Goal: Navigation & Orientation: Find specific page/section

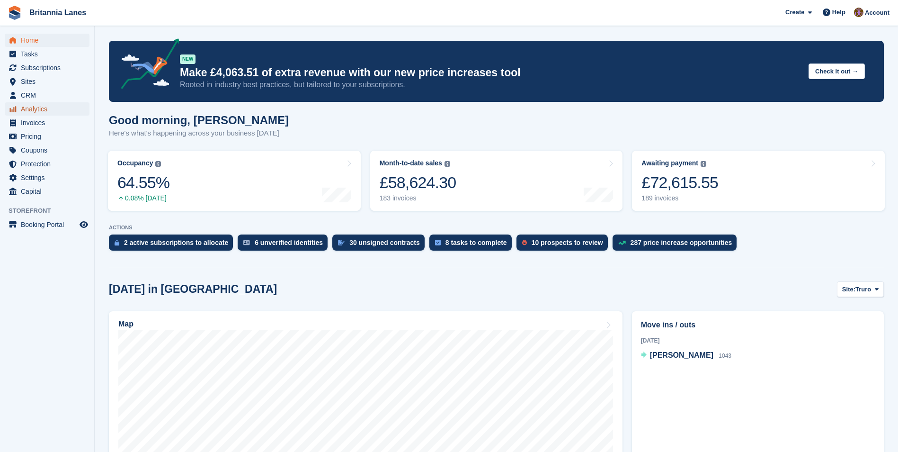
click at [36, 108] on span "Analytics" at bounding box center [49, 108] width 57 height 13
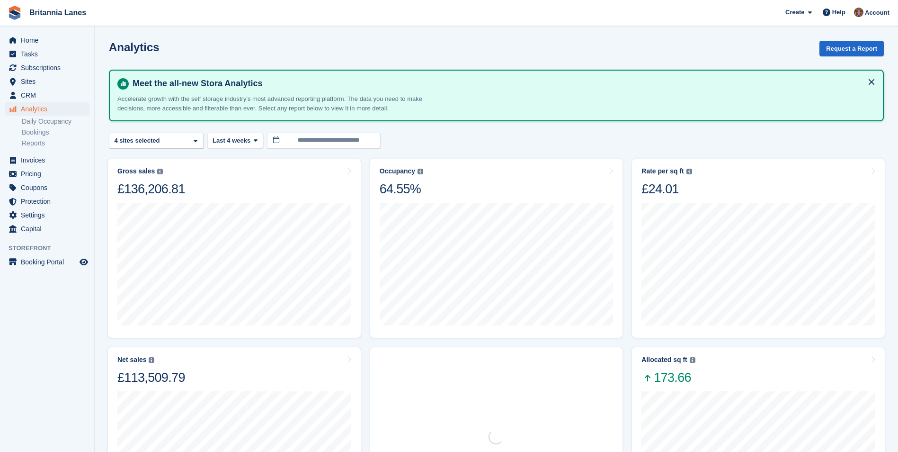
click at [44, 148] on ul "Daily Occupancy Bookings Reports" at bounding box center [58, 132] width 72 height 33
click at [31, 145] on link "Reports" at bounding box center [56, 143] width 68 height 9
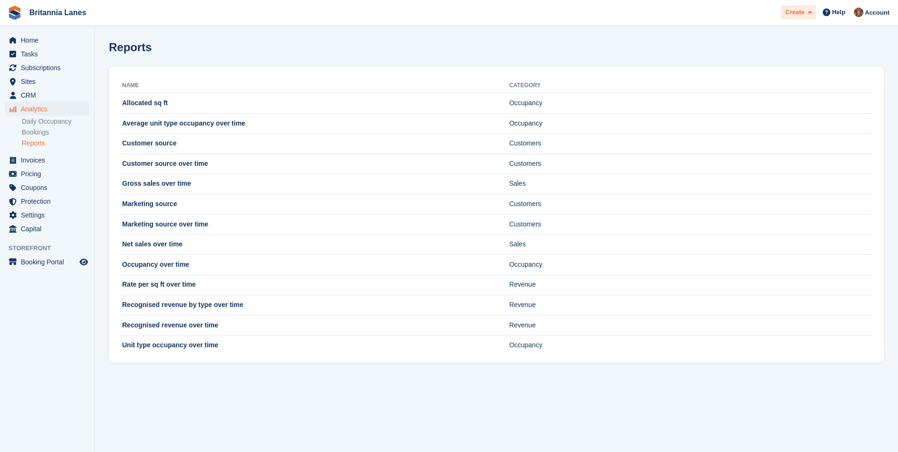
click at [801, 15] on span "Create" at bounding box center [795, 12] width 19 height 9
click at [622, 47] on div "Reports" at bounding box center [496, 53] width 775 height 24
click at [172, 106] on td "Allocated sq ft" at bounding box center [314, 103] width 389 height 20
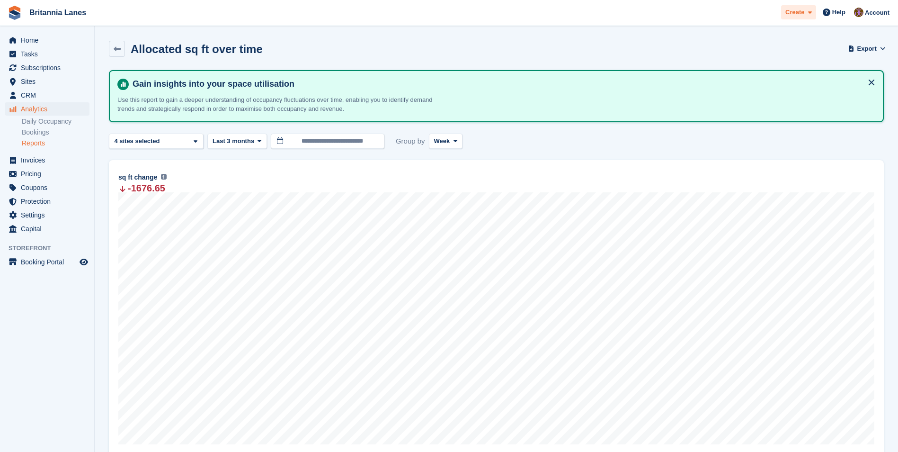
click at [797, 15] on span "Create" at bounding box center [795, 12] width 19 height 9
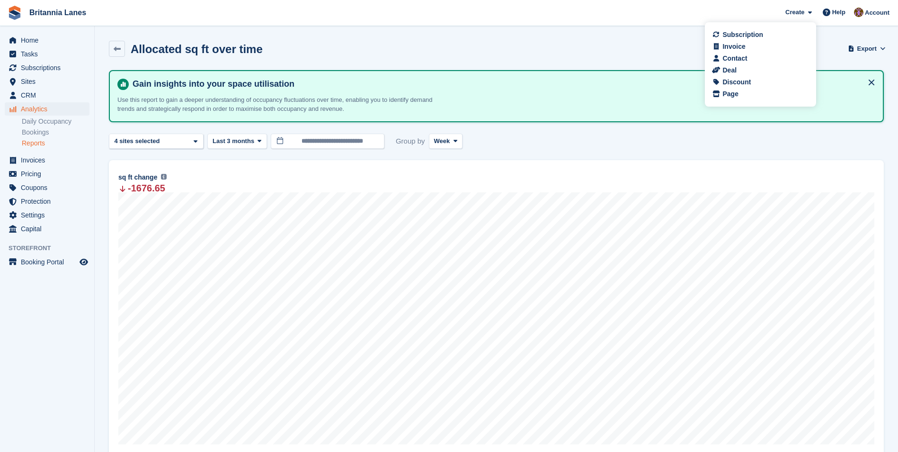
click at [556, 53] on div "Allocated sq ft over time Export Export allocated sq ft over time metrics Expor…" at bounding box center [496, 54] width 775 height 27
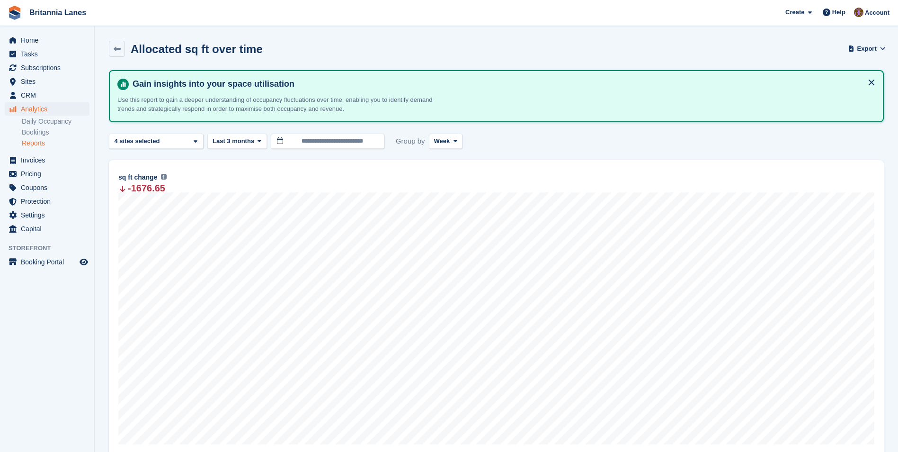
click at [37, 144] on link "Reports" at bounding box center [56, 143] width 68 height 9
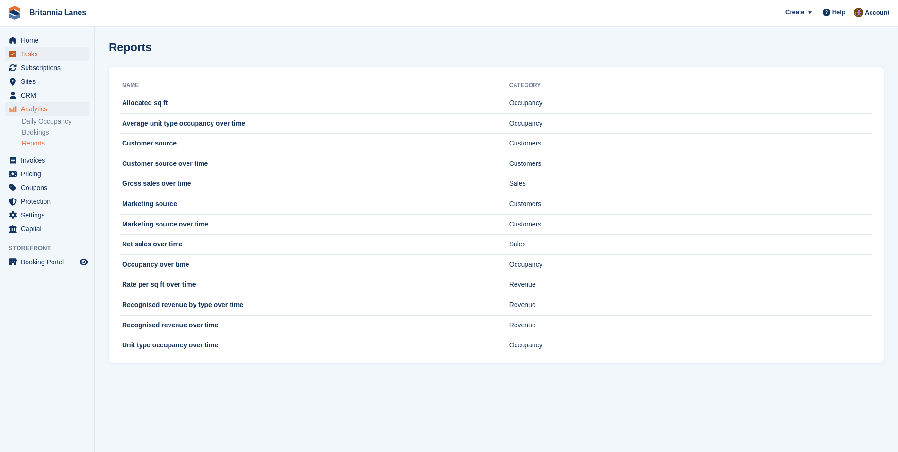
click at [32, 52] on span "Tasks" at bounding box center [49, 53] width 57 height 13
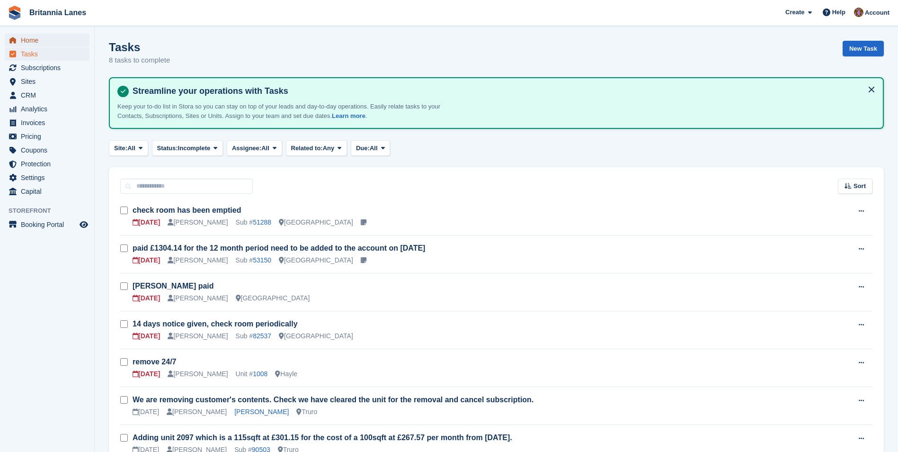
click at [33, 42] on span "Home" at bounding box center [49, 40] width 57 height 13
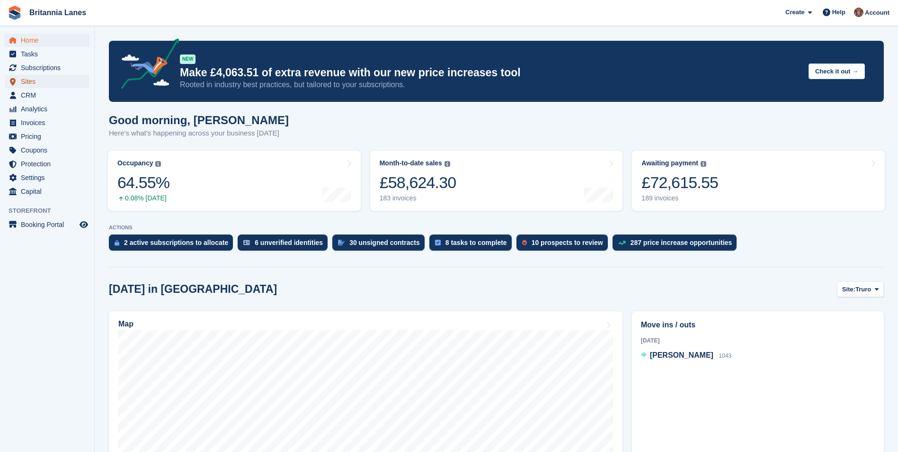
click at [36, 85] on span "Sites" at bounding box center [49, 81] width 57 height 13
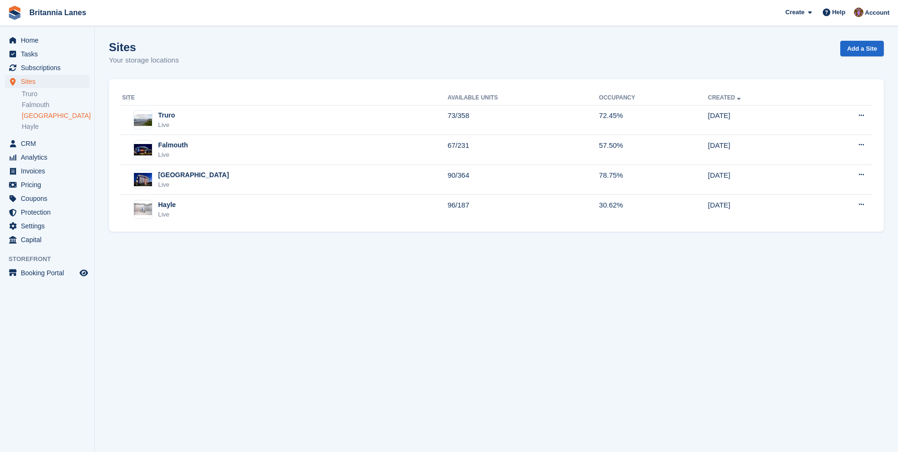
click at [42, 112] on link "[GEOGRAPHIC_DATA]" at bounding box center [56, 115] width 68 height 9
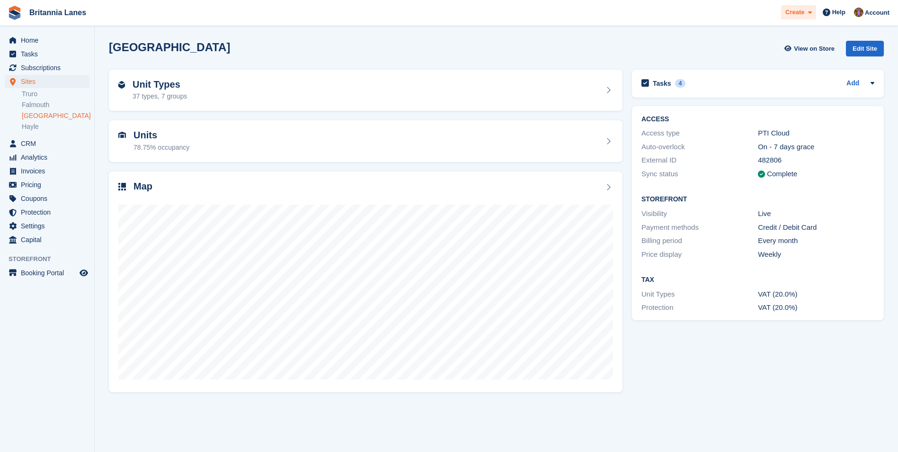
click at [809, 9] on span at bounding box center [808, 12] width 8 height 11
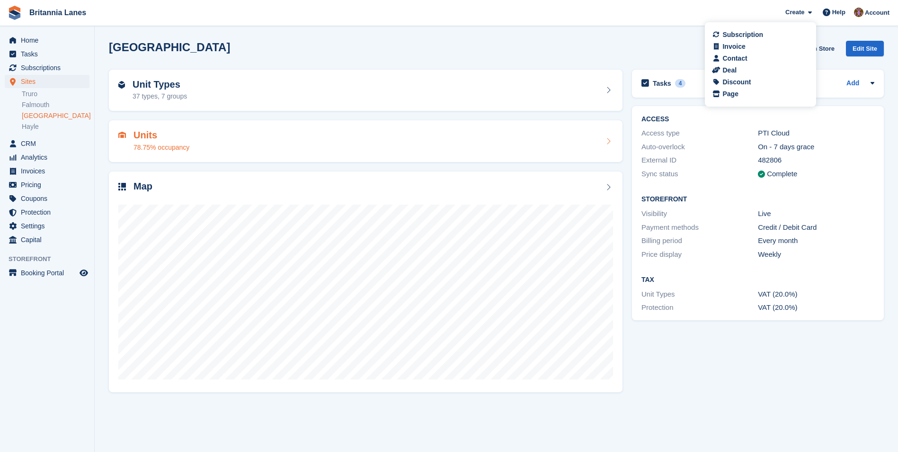
click at [333, 146] on div "Units 78.75% occupancy" at bounding box center [365, 141] width 495 height 23
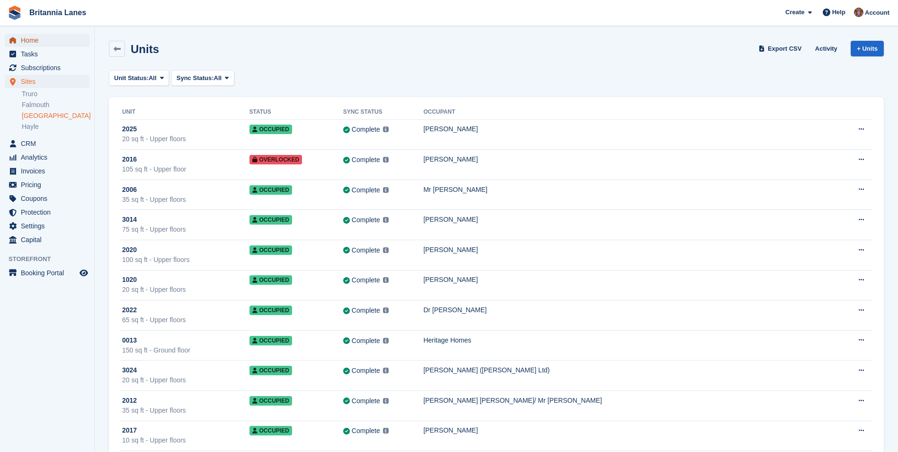
click at [18, 36] on span "menu" at bounding box center [12, 40] width 11 height 11
